Goal: Navigation & Orientation: Understand site structure

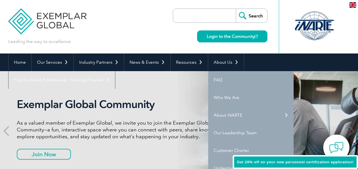
scroll to position [8, 0]
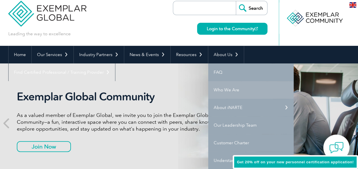
click at [222, 89] on link "Who We Are" at bounding box center [251, 90] width 86 height 18
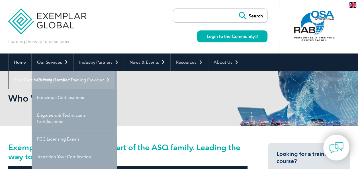
click at [58, 76] on link "Getting Certified" at bounding box center [75, 80] width 86 height 18
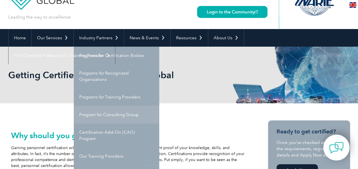
scroll to position [23, 0]
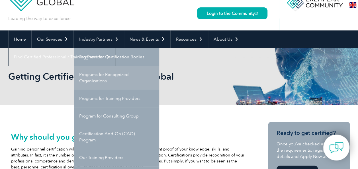
click at [107, 76] on link "Programs for Recognized Organizations" at bounding box center [117, 78] width 86 height 24
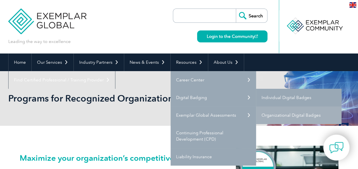
click at [269, 98] on link "Individual Digital Badges" at bounding box center [299, 98] width 86 height 18
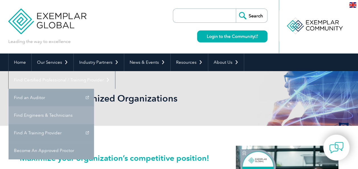
click at [94, 107] on link "Find Engineers & Technicians" at bounding box center [52, 116] width 86 height 18
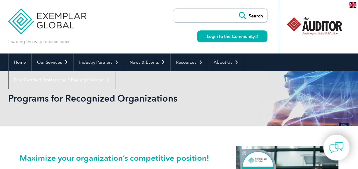
click at [154, 10] on div "Leading the way to excellence Search Login to the Community ▼" at bounding box center [179, 27] width 342 height 54
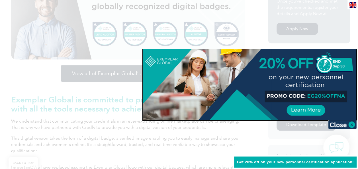
scroll to position [175, 0]
click at [352, 125] on img at bounding box center [342, 125] width 29 height 9
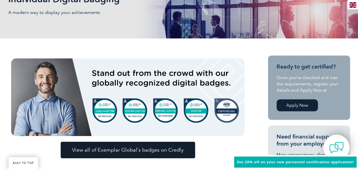
scroll to position [99, 0]
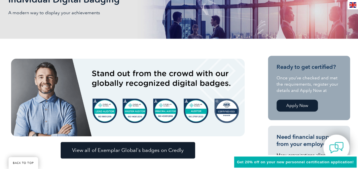
click at [170, 118] on img at bounding box center [128, 98] width 234 height 78
click at [151, 150] on span "View all of Exemplar Global’s badges on Credly" at bounding box center [128, 150] width 112 height 5
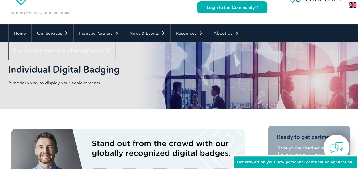
scroll to position [0, 0]
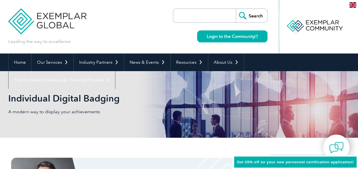
click at [354, 5] on img at bounding box center [353, 4] width 7 height 5
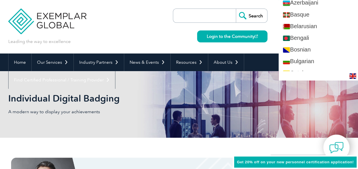
scroll to position [73, 0]
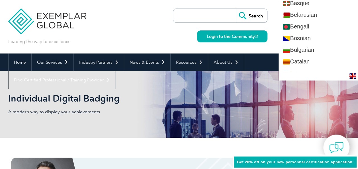
click at [163, 38] on div "Leading the way to excellence Search Login to the Community ▼" at bounding box center [179, 27] width 342 height 54
